Goal: Complete application form: Complete application form

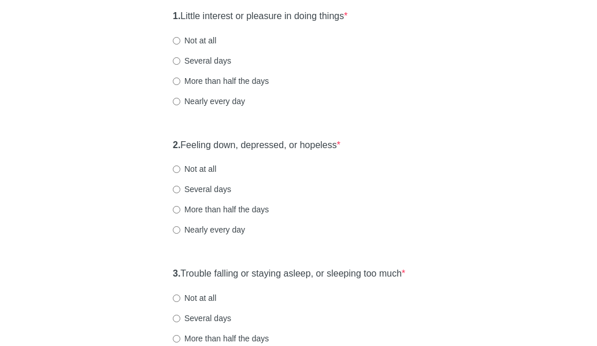
scroll to position [173, 0]
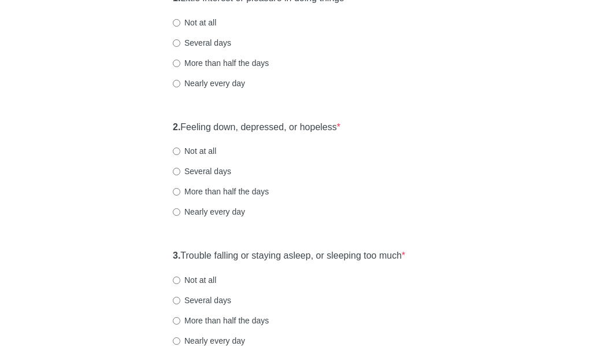
click at [203, 157] on label "Not at all" at bounding box center [194, 151] width 43 height 12
click at [180, 155] on input "Not at all" at bounding box center [177, 151] width 8 height 8
radio input "true"
drag, startPoint x: 208, startPoint y: 197, endPoint x: 227, endPoint y: 187, distance: 22.0
click at [210, 177] on label "Several days" at bounding box center [202, 171] width 58 height 12
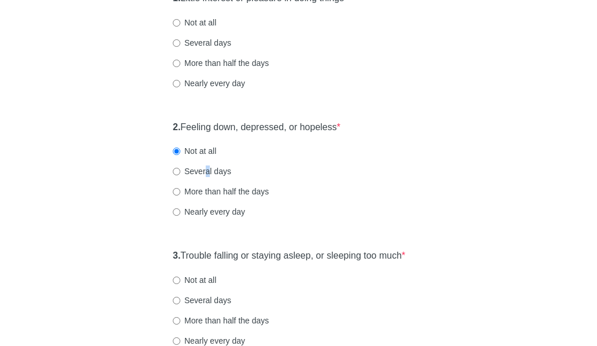
scroll to position [116, 0]
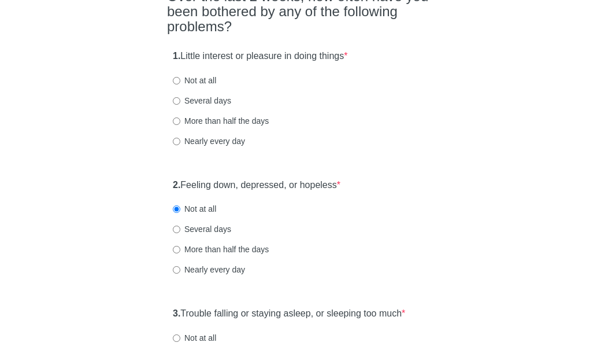
click at [212, 106] on label "Several days" at bounding box center [202, 101] width 58 height 12
click at [180, 105] on input "Several days" at bounding box center [177, 101] width 8 height 8
radio input "true"
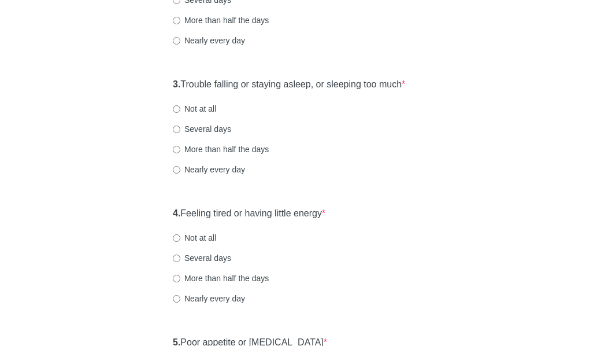
scroll to position [347, 0]
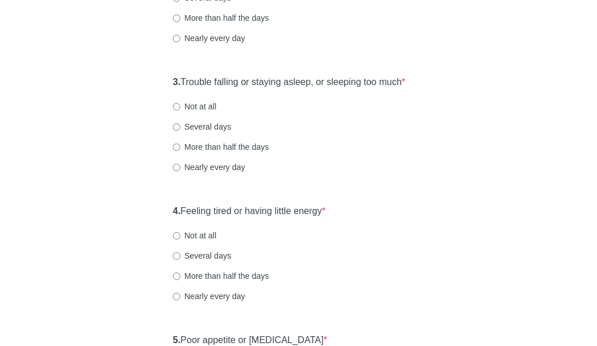
click at [221, 153] on label "More than half the days" at bounding box center [221, 147] width 96 height 12
click at [180, 151] on input "More than half the days" at bounding box center [177, 147] width 8 height 8
radio input "true"
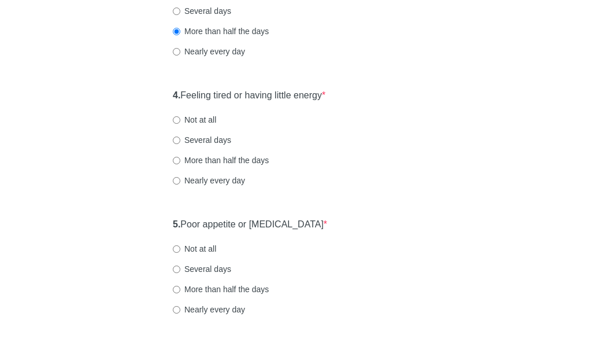
click at [239, 166] on label "More than half the days" at bounding box center [221, 160] width 96 height 12
click at [180, 164] on input "More than half the days" at bounding box center [177, 161] width 8 height 8
radio input "true"
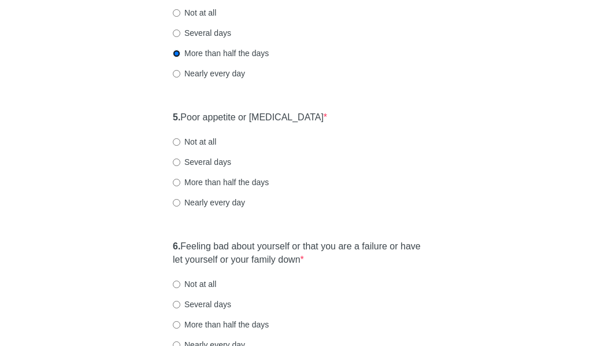
scroll to position [578, 0]
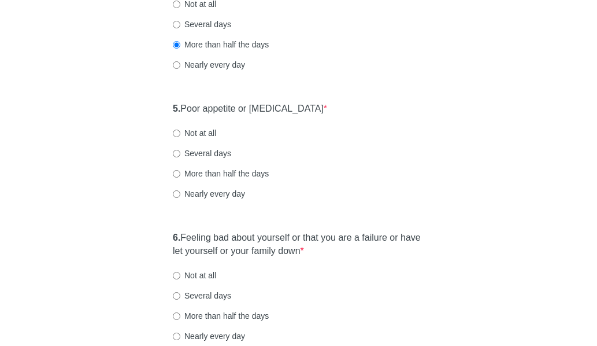
click at [212, 164] on div "5. Poor appetite or [MEDICAL_DATA] * Not at all Several days More than half the…" at bounding box center [298, 157] width 263 height 120
click at [207, 139] on label "Not at all" at bounding box center [194, 133] width 43 height 12
click at [180, 137] on input "Not at all" at bounding box center [177, 133] width 8 height 8
radio input "true"
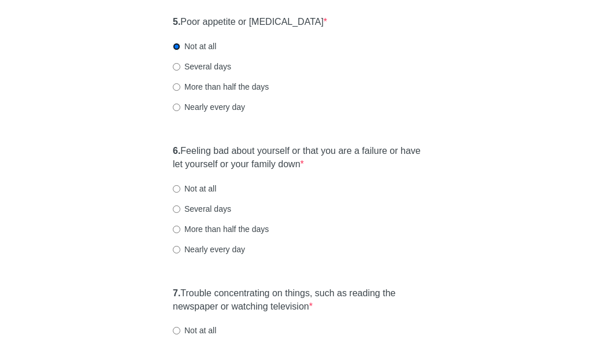
scroll to position [694, 0]
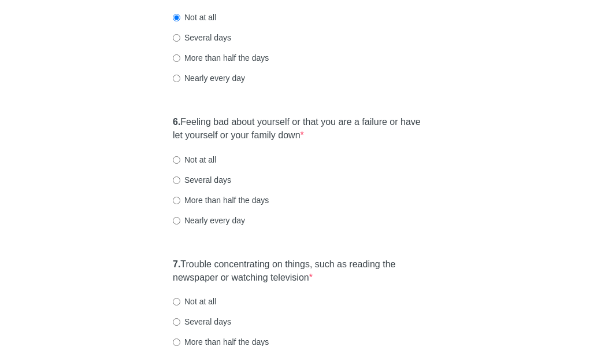
click at [195, 165] on label "Not at all" at bounding box center [194, 160] width 43 height 12
click at [180, 164] on input "Not at all" at bounding box center [177, 160] width 8 height 8
radio input "true"
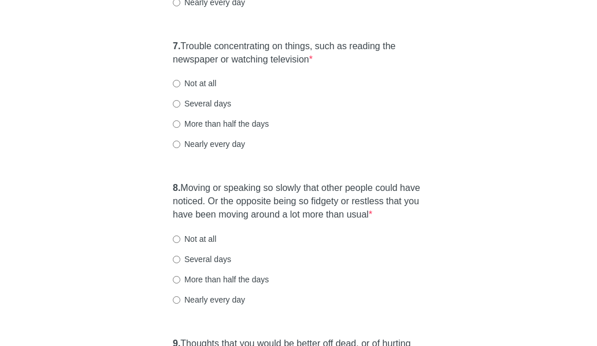
scroll to position [925, 0]
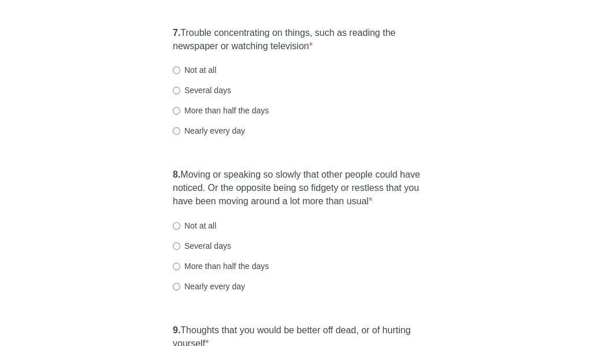
click at [208, 86] on div "7. Trouble concentrating on things, such as reading the newspaper or watching t…" at bounding box center [298, 88] width 263 height 134
click at [208, 76] on label "Not at all" at bounding box center [194, 70] width 43 height 12
click at [180, 74] on input "Not at all" at bounding box center [177, 70] width 8 height 8
radio input "true"
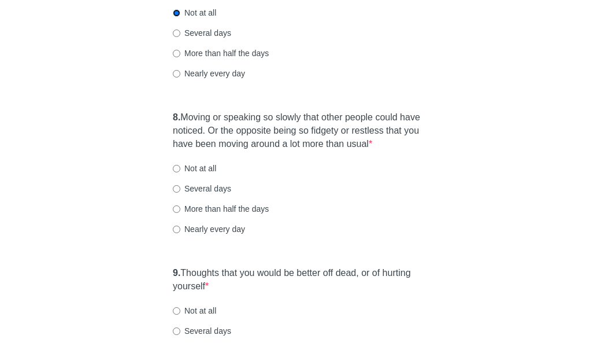
scroll to position [983, 0]
click at [182, 173] on label "Not at all" at bounding box center [194, 168] width 43 height 12
click at [180, 172] on input "Not at all" at bounding box center [177, 168] width 8 height 8
radio input "true"
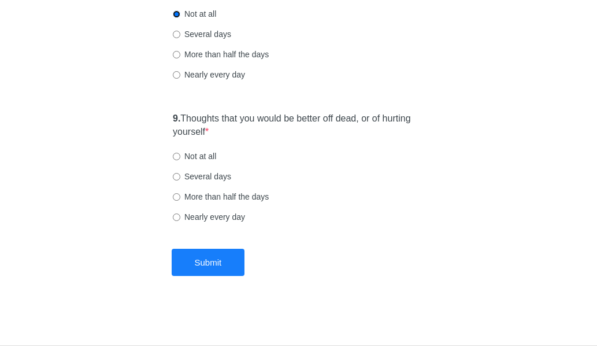
scroll to position [1156, 0]
click at [191, 159] on label "Not at all" at bounding box center [194, 156] width 43 height 12
click at [180, 159] on input "Not at all" at bounding box center [177, 157] width 8 height 8
radio input "true"
click at [206, 264] on button "Submit" at bounding box center [208, 262] width 73 height 27
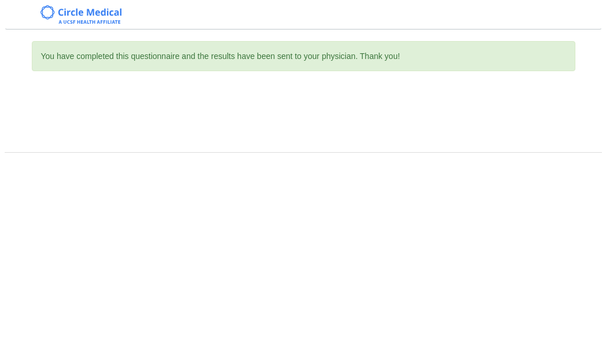
scroll to position [0, 0]
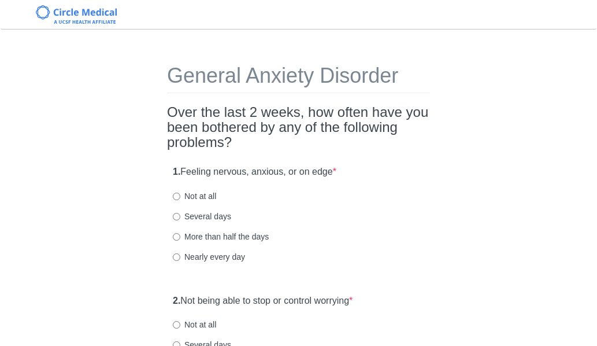
click at [219, 214] on label "Several days" at bounding box center [202, 216] width 58 height 12
click at [180, 214] on input "Several days" at bounding box center [177, 217] width 8 height 8
radio input "true"
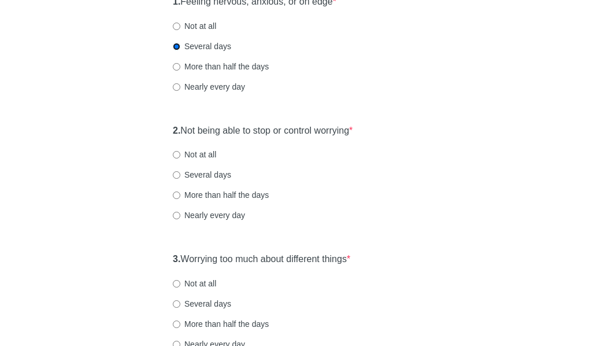
scroll to position [173, 0]
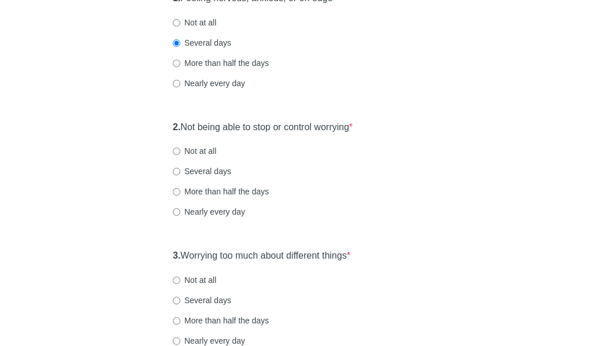
click at [197, 148] on label "Not at all" at bounding box center [194, 151] width 43 height 12
click at [180, 148] on input "Not at all" at bounding box center [177, 151] width 8 height 8
radio input "true"
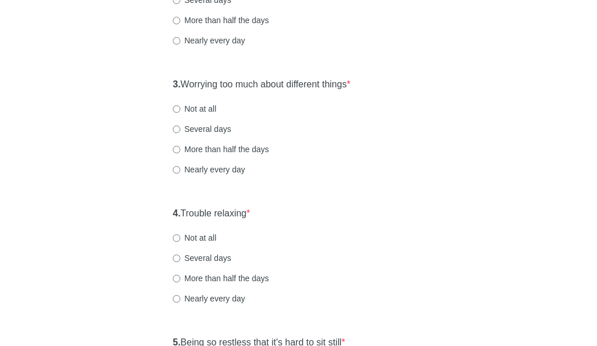
scroll to position [347, 0]
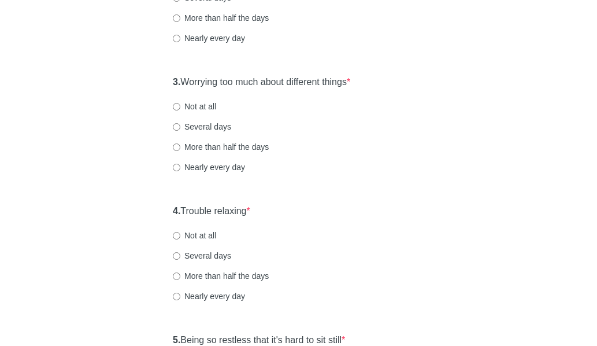
click at [205, 124] on label "Several days" at bounding box center [202, 127] width 58 height 12
click at [180, 124] on input "Several days" at bounding box center [177, 127] width 8 height 8
radio input "true"
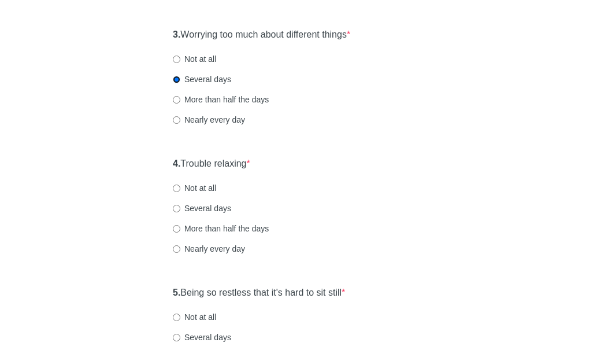
scroll to position [462, 0]
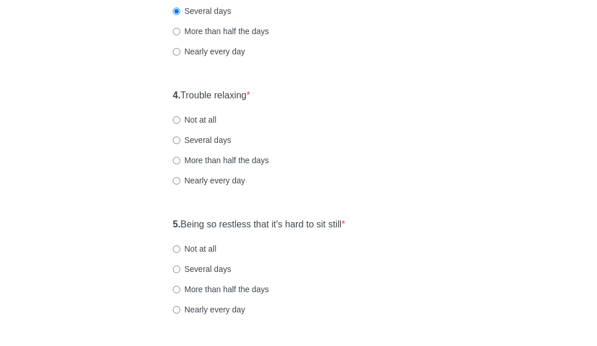
click at [201, 120] on label "Not at all" at bounding box center [194, 120] width 43 height 12
click at [180, 120] on input "Not at all" at bounding box center [177, 120] width 8 height 8
radio input "true"
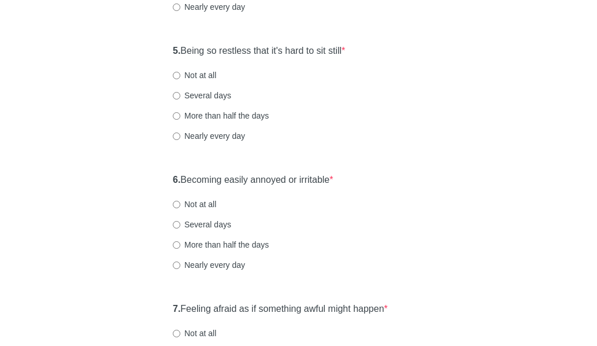
scroll to position [578, 0]
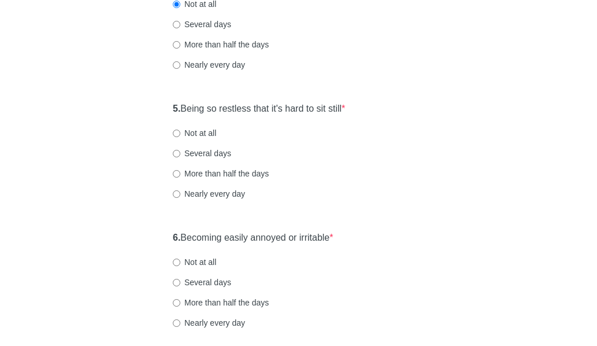
click at [195, 130] on label "Not at all" at bounding box center [194, 133] width 43 height 12
click at [180, 130] on input "Not at all" at bounding box center [177, 133] width 8 height 8
radio input "true"
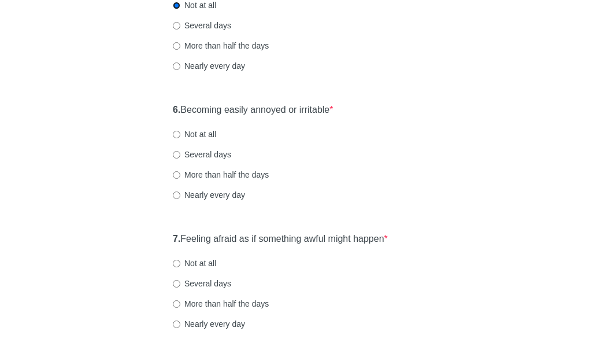
scroll to position [752, 0]
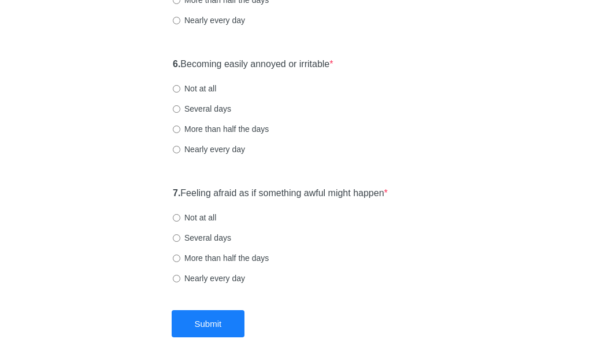
click at [203, 91] on label "Not at all" at bounding box center [194, 89] width 43 height 12
click at [180, 91] on input "Not at all" at bounding box center [177, 89] width 8 height 8
radio input "true"
click at [214, 109] on label "Several days" at bounding box center [202, 109] width 58 height 12
click at [180, 109] on input "Several days" at bounding box center [177, 109] width 8 height 8
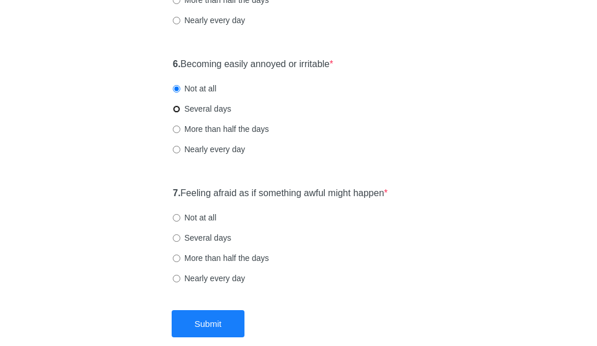
radio input "true"
click at [201, 207] on div "7. Feeling afraid as if something awful might happen * Not at all Several days …" at bounding box center [298, 241] width 263 height 120
click at [201, 216] on label "Not at all" at bounding box center [194, 218] width 43 height 12
click at [180, 216] on input "Not at all" at bounding box center [177, 218] width 8 height 8
radio input "true"
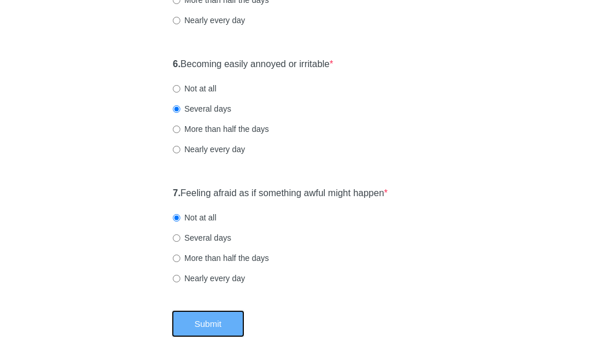
click at [200, 316] on button "Submit" at bounding box center [208, 323] width 73 height 27
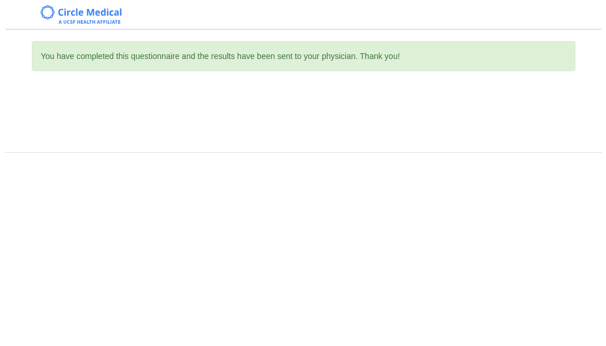
scroll to position [0, 0]
